Goal: Information Seeking & Learning: Check status

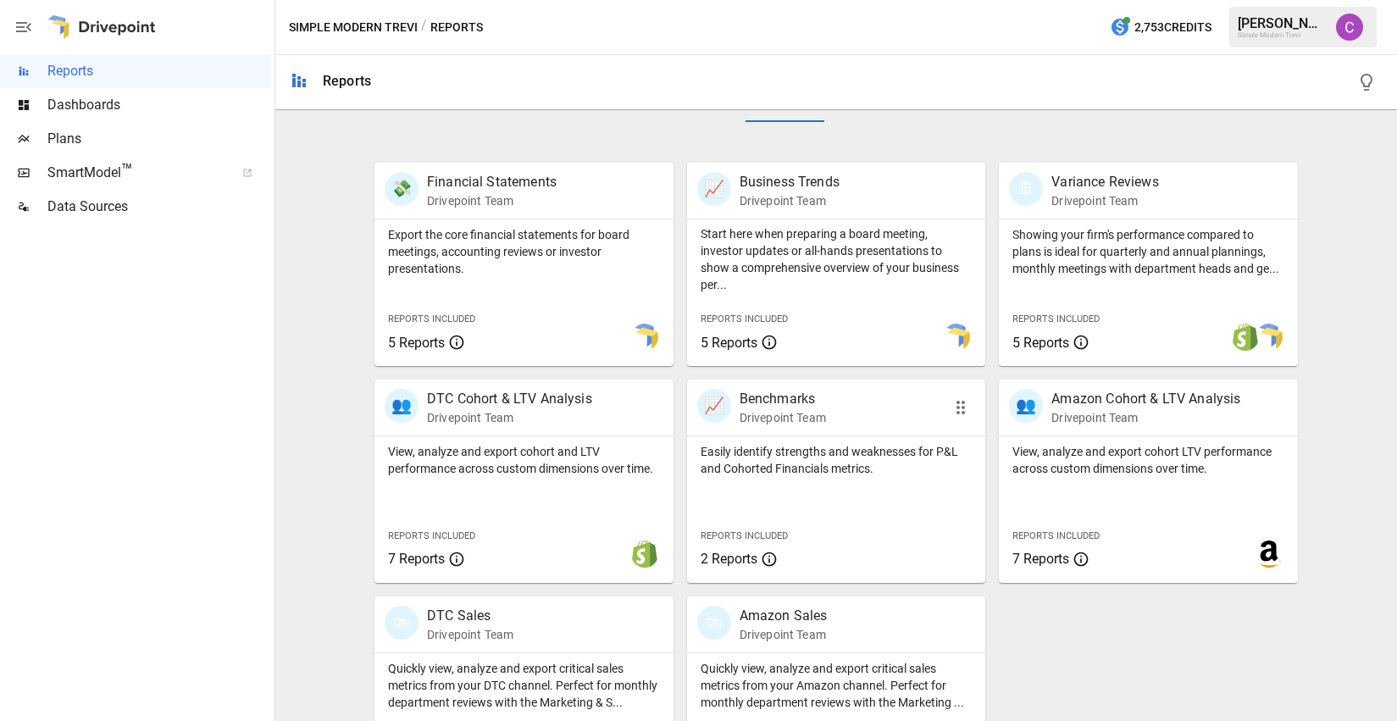
scroll to position [375, 0]
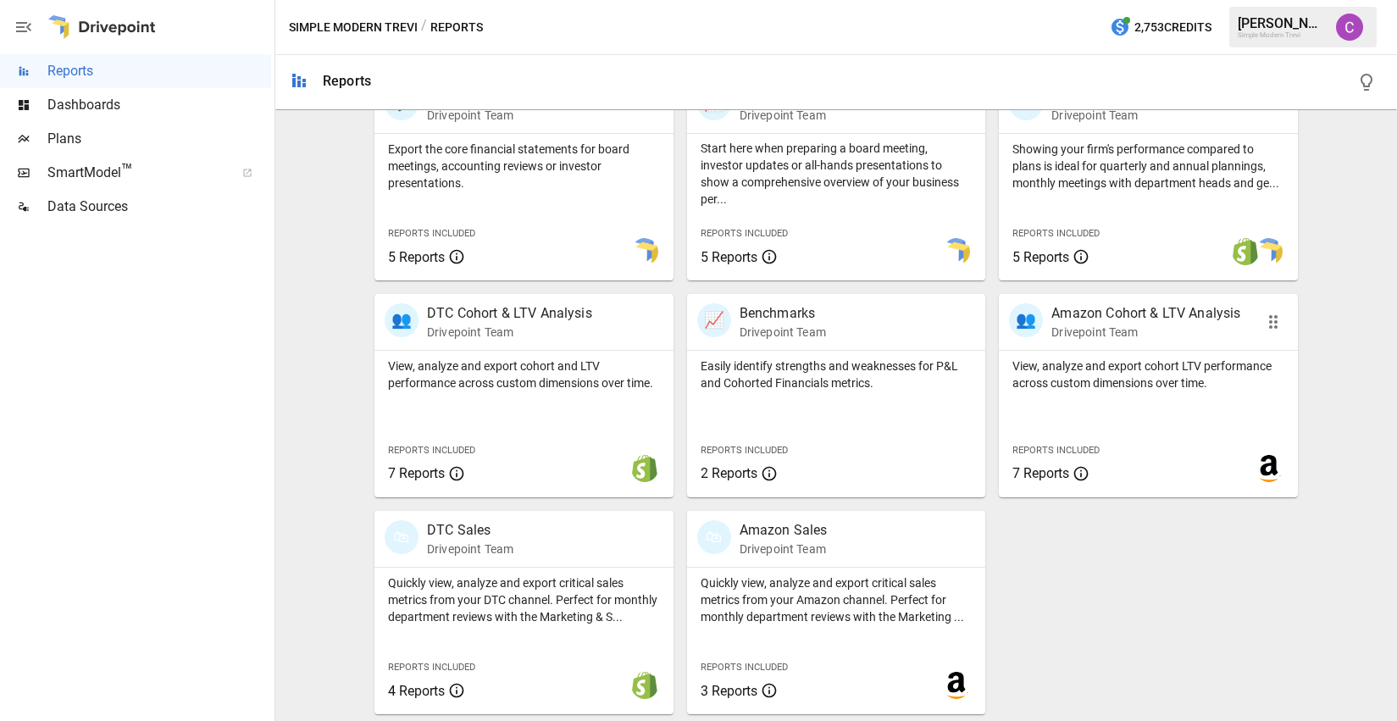
click at [1136, 403] on div "View, analyze and export cohort LTV performance across custom dimensions over t…" at bounding box center [1147, 424] width 299 height 147
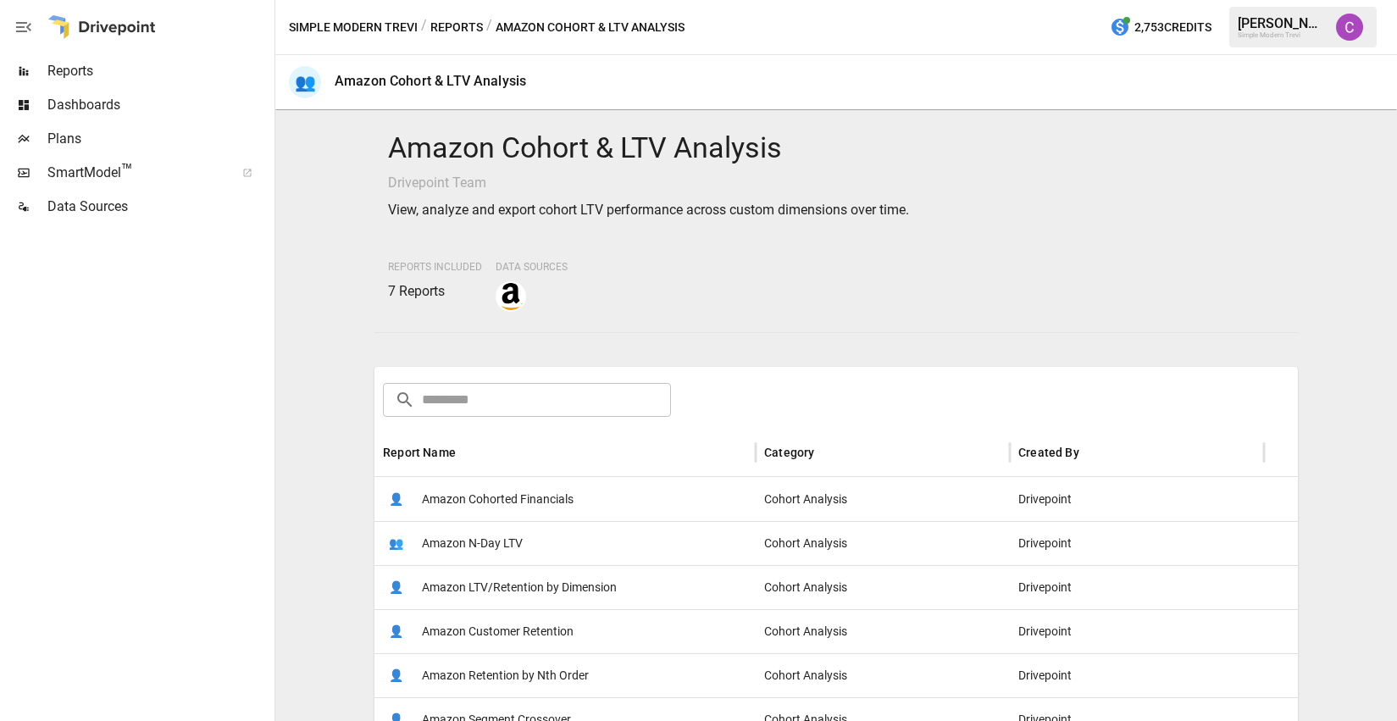
click at [535, 591] on span "Amazon LTV/Retention by Dimension" at bounding box center [519, 587] width 195 height 43
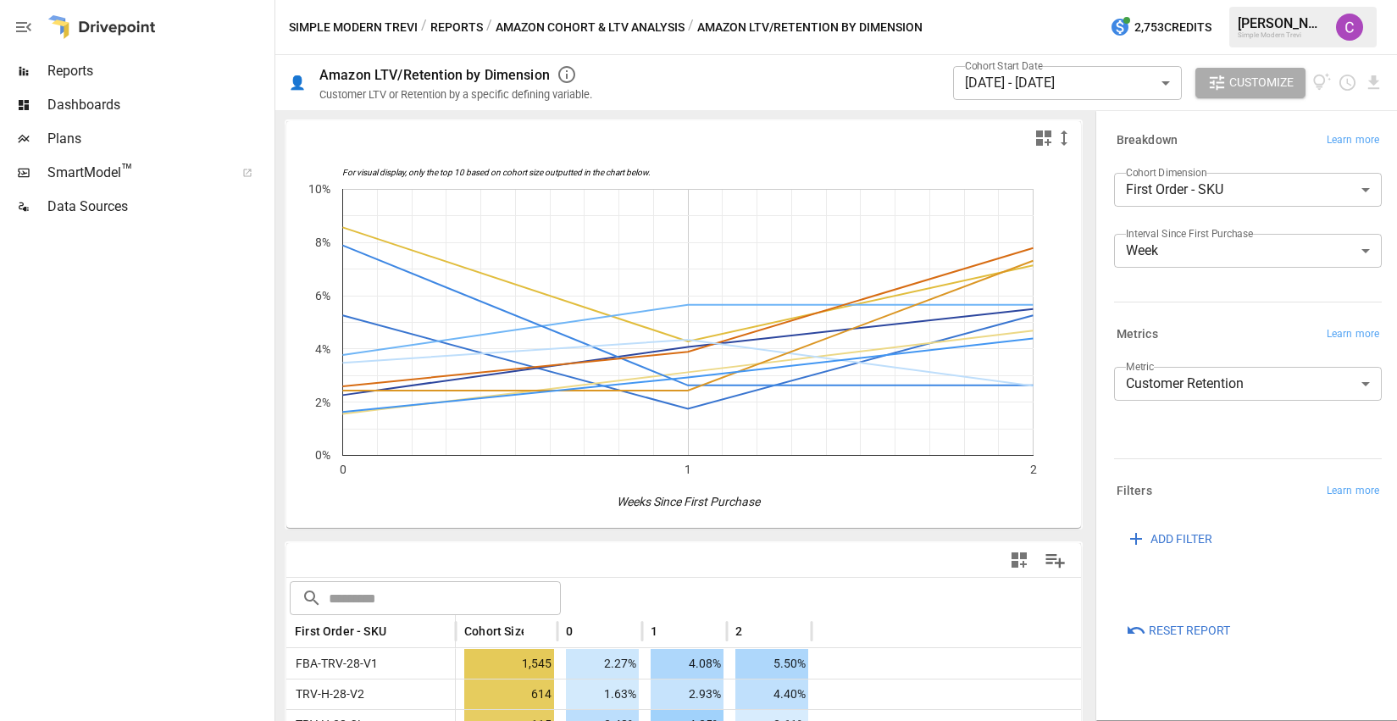
click at [977, 0] on body "Reports Dashboards Plans SmartModel ™ Data Sources Simple Modern Trevi / Report…" at bounding box center [698, 0] width 1397 height 0
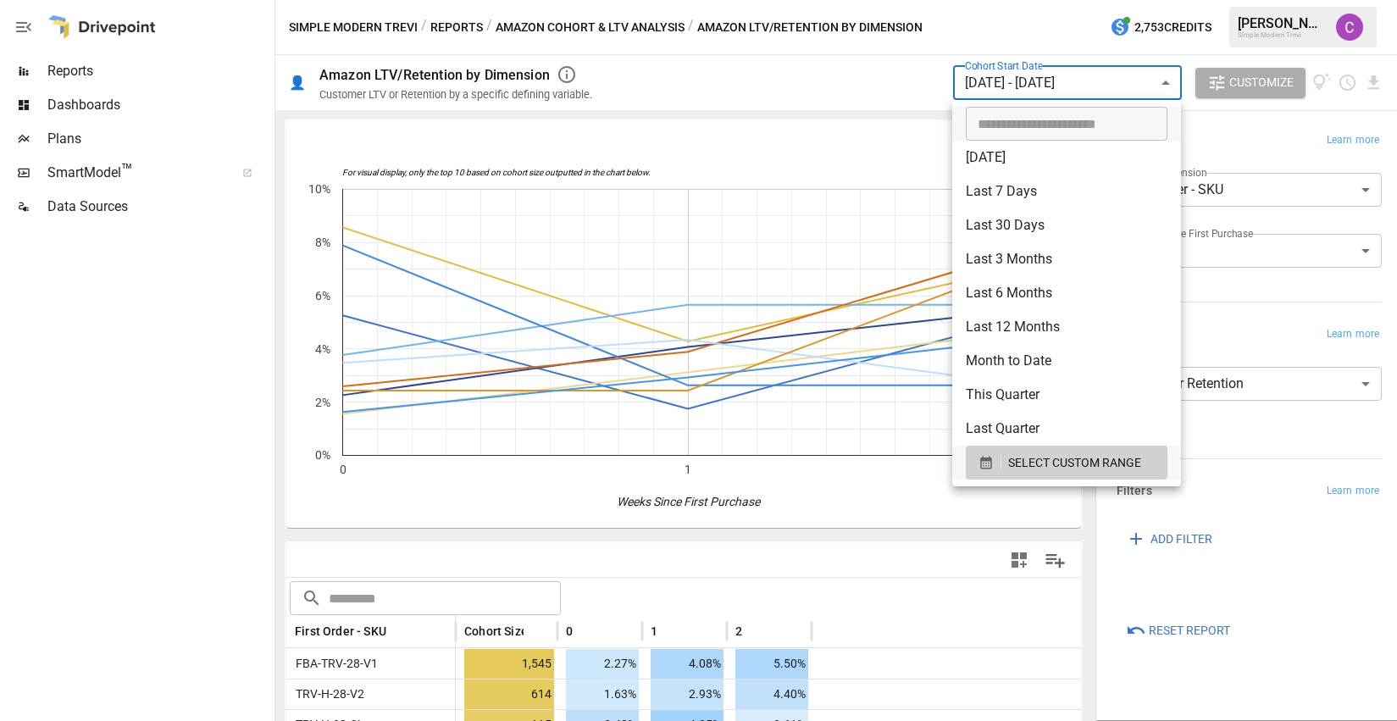
click at [977, 77] on div at bounding box center [698, 360] width 1397 height 721
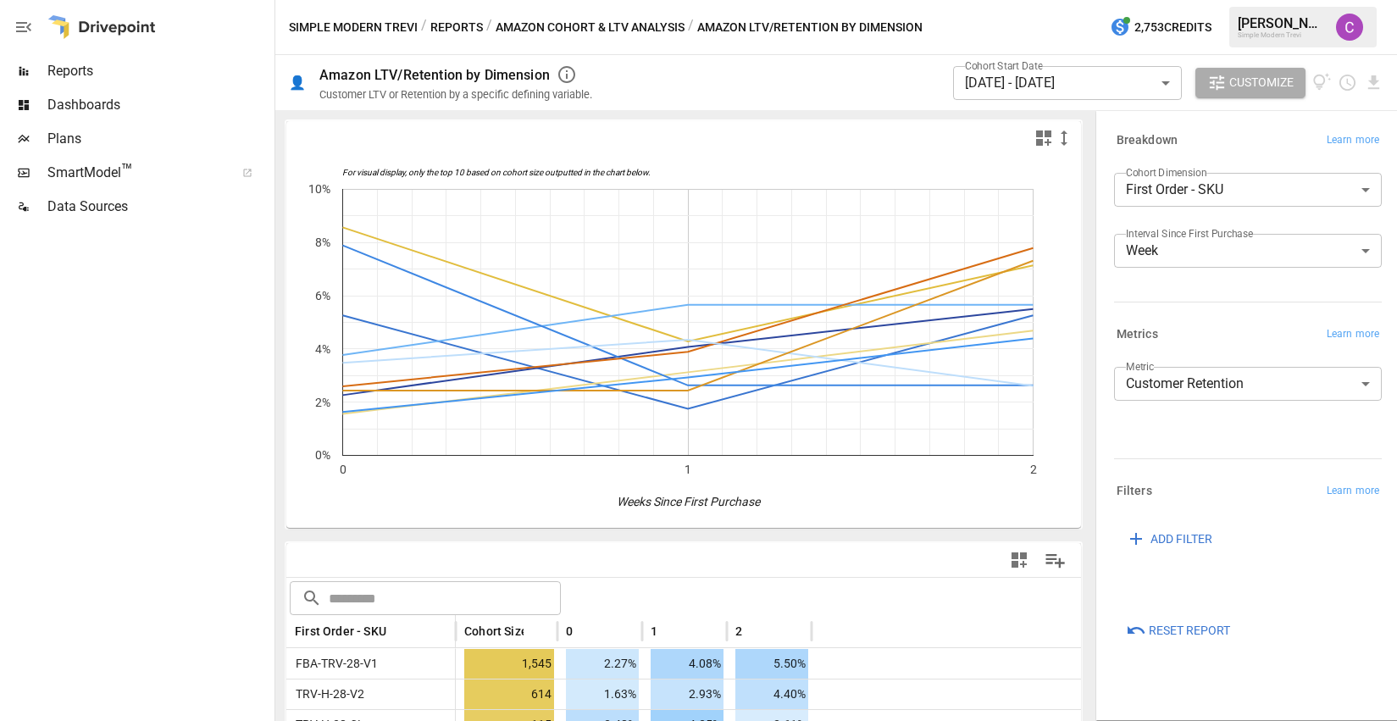
click at [987, 70] on label "Cohort Start Date" at bounding box center [1004, 65] width 78 height 14
click at [985, 0] on body "Reports Dashboards Plans SmartModel ™ Data Sources Simple Modern Trevi / Report…" at bounding box center [698, 0] width 1397 height 0
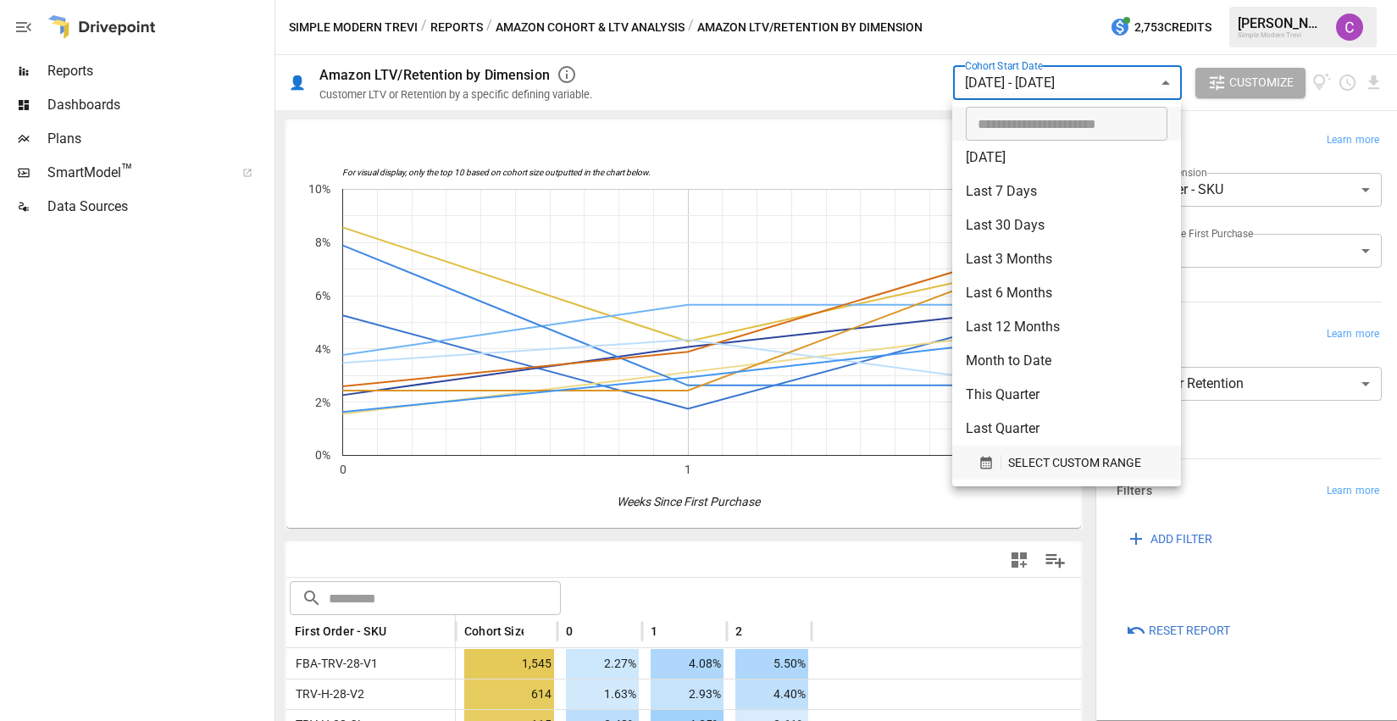
click at [1011, 461] on span "SELECT CUSTOM RANGE" at bounding box center [1074, 462] width 133 height 21
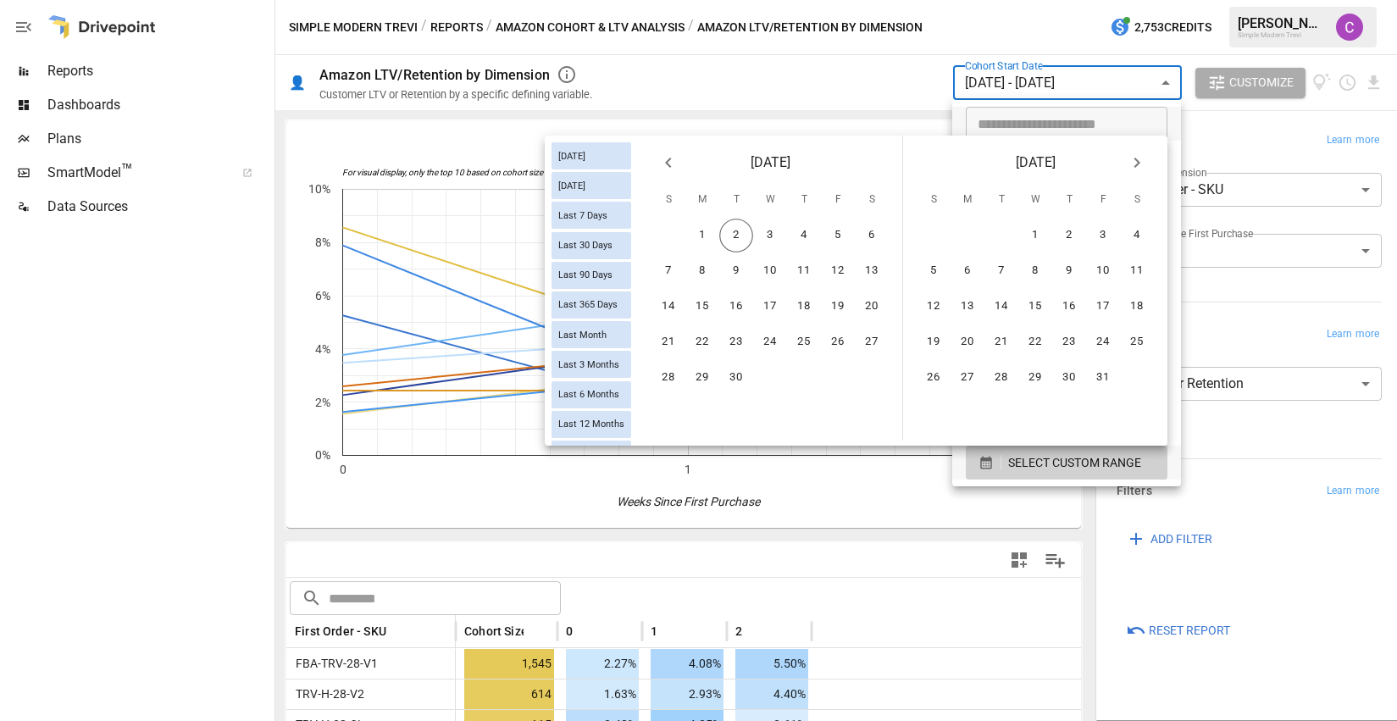
click at [669, 164] on icon "Previous month" at bounding box center [668, 162] width 20 height 20
click at [670, 160] on icon "Previous month" at bounding box center [668, 162] width 20 height 20
click at [671, 350] on button "20" at bounding box center [668, 342] width 34 height 34
click at [865, 346] on button "26" at bounding box center [872, 342] width 34 height 34
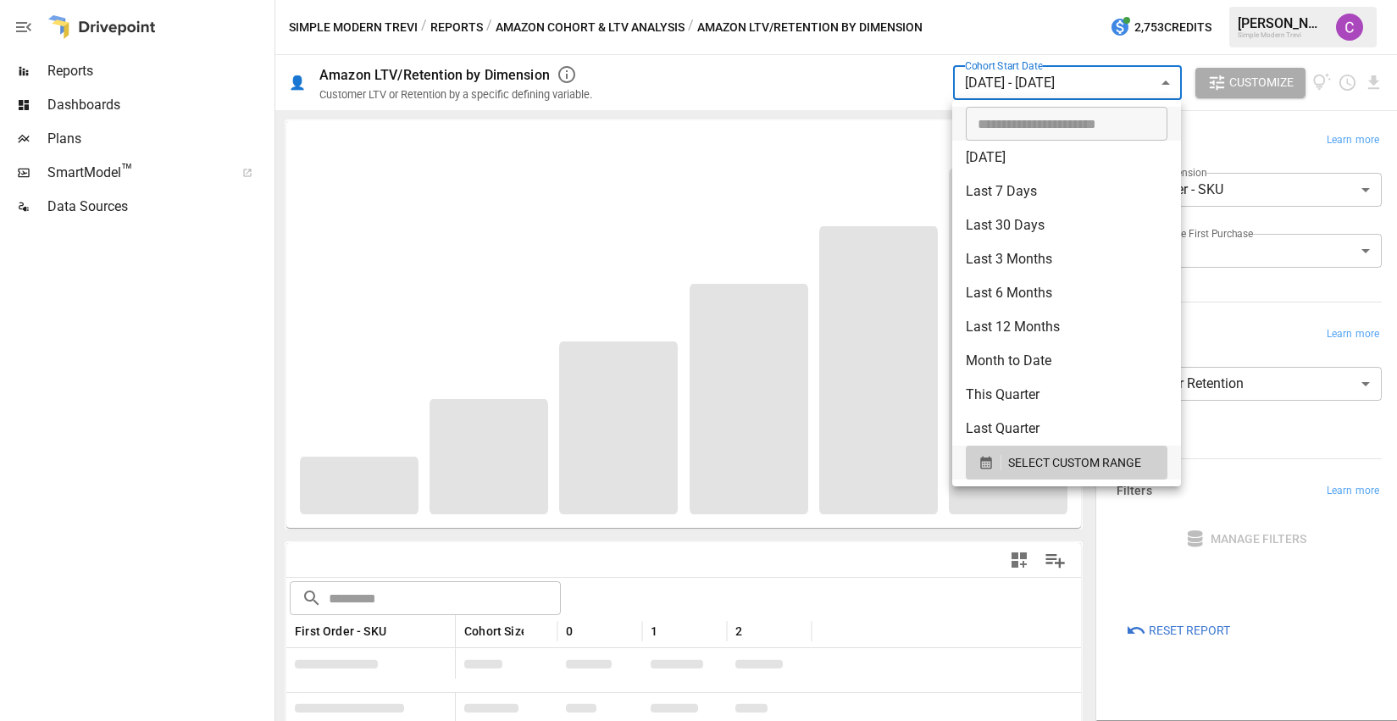
click at [275, 335] on div at bounding box center [698, 360] width 1397 height 721
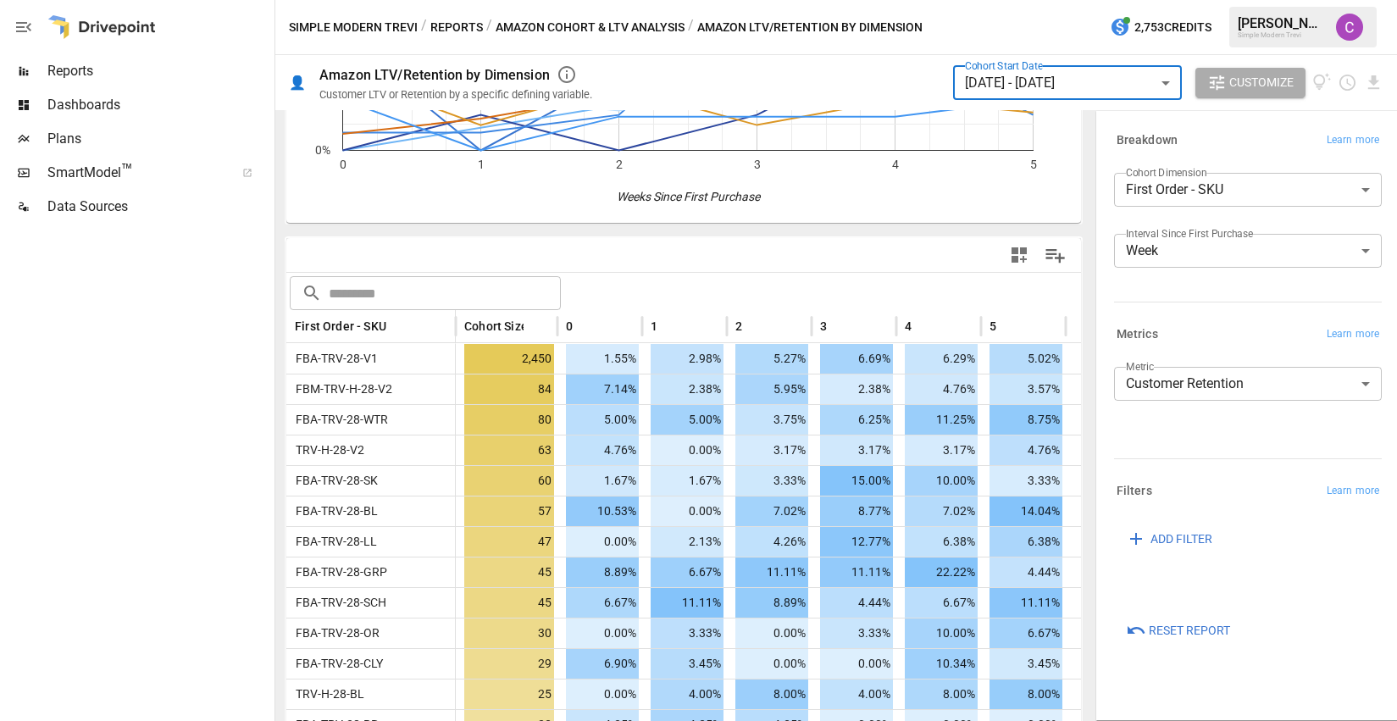
scroll to position [305, 0]
